Goal: Task Accomplishment & Management: Manage account settings

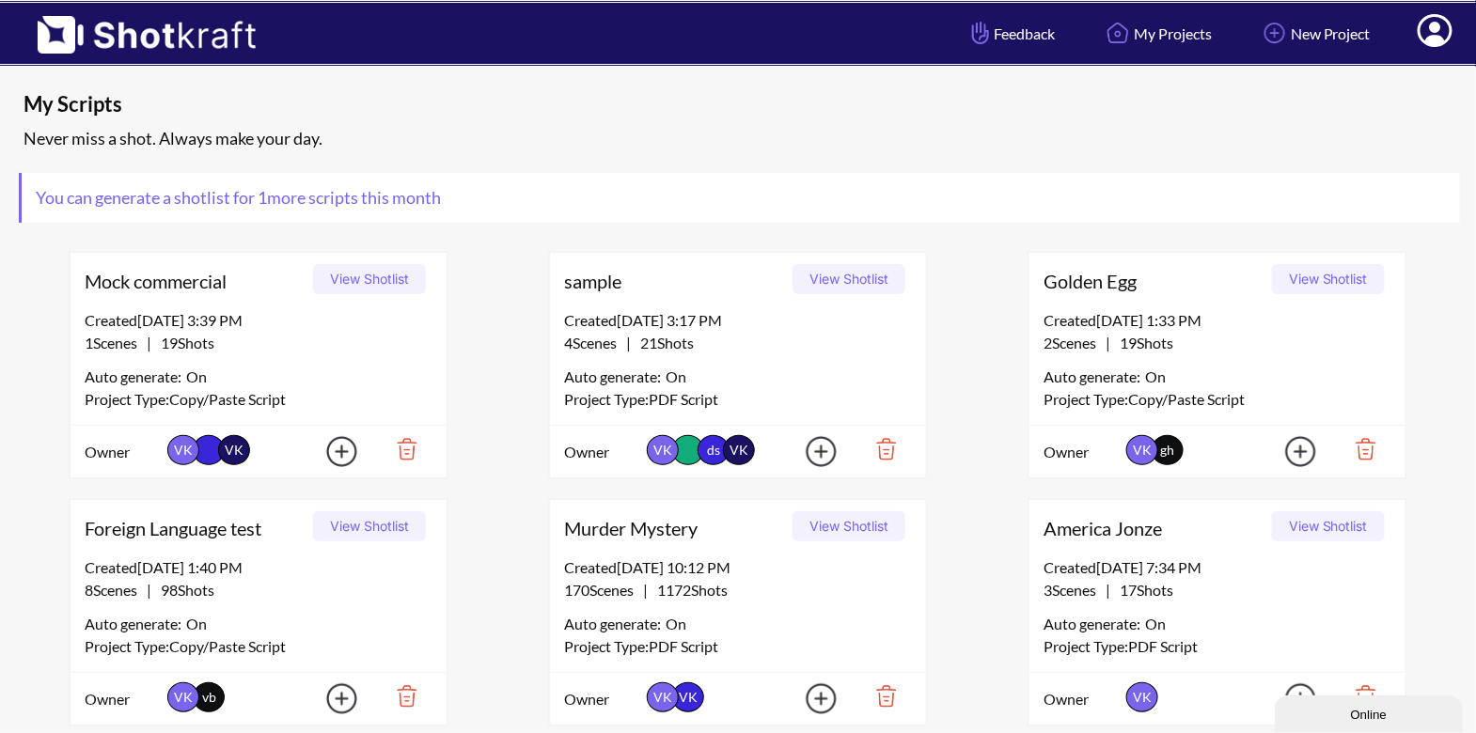
click at [1449, 36] on icon at bounding box center [1435, 30] width 35 height 33
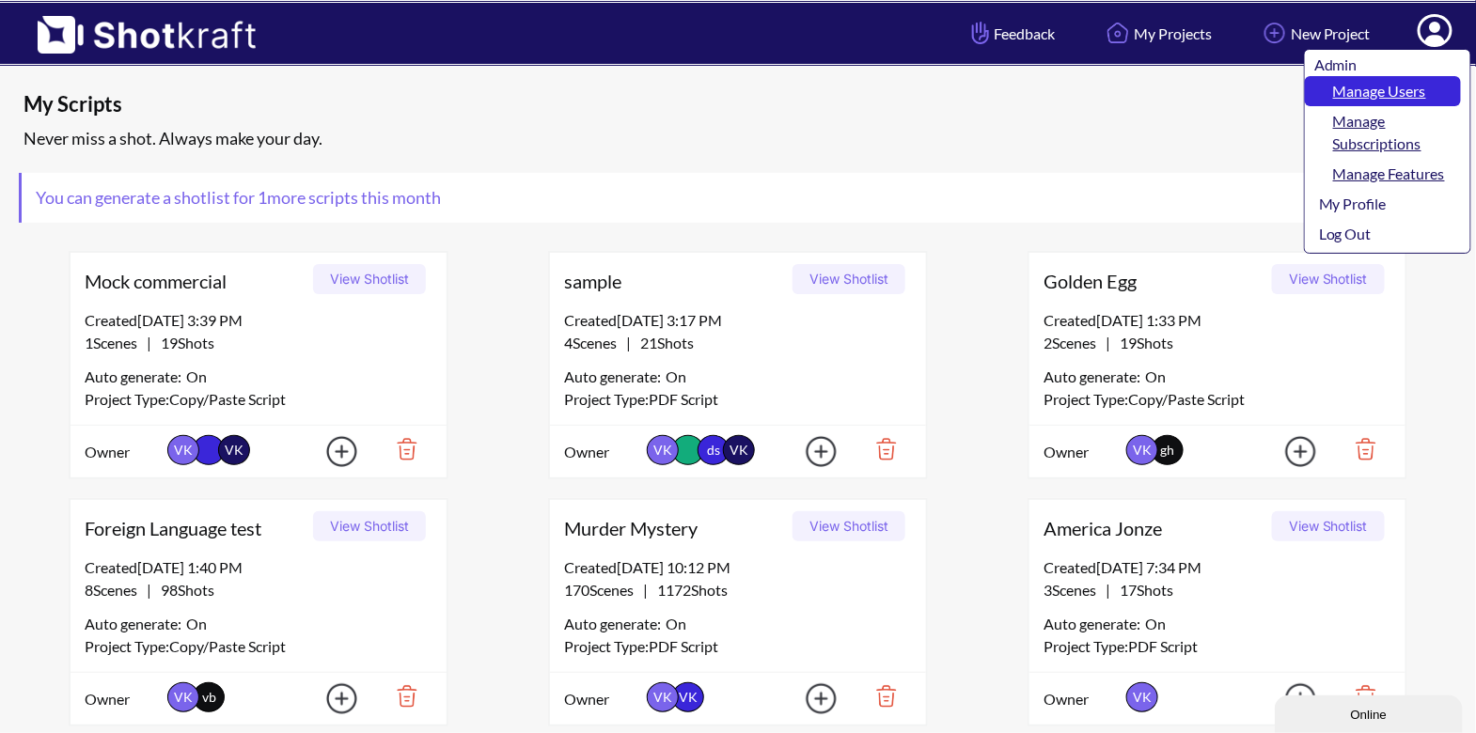
click at [1406, 86] on link "Manage Users" at bounding box center [1383, 91] width 156 height 30
